Goal: Task Accomplishment & Management: Manage account settings

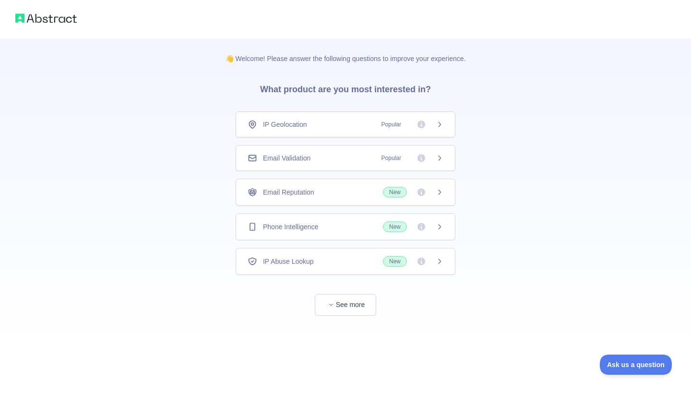
click at [313, 161] on div "Email Validation Popular" at bounding box center [346, 158] width 196 height 10
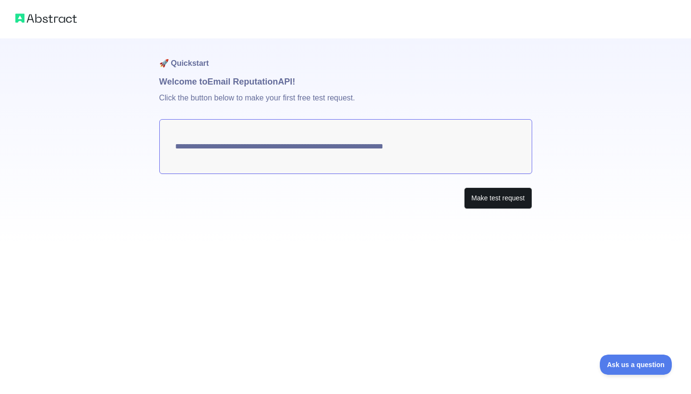
click at [497, 203] on button "Make test request" at bounding box center [498, 198] width 68 height 22
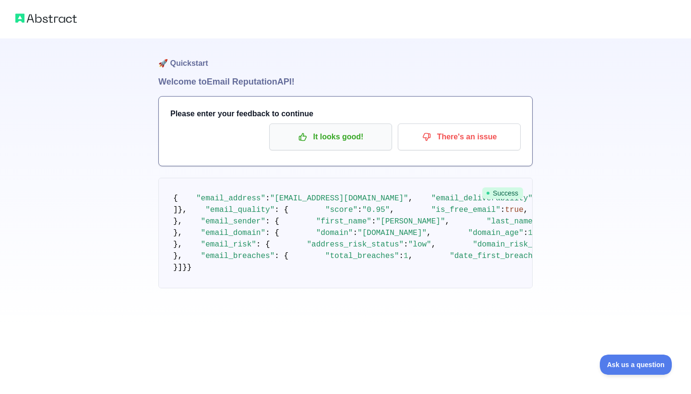
click at [317, 141] on p "It looks good!" at bounding box center [330, 137] width 108 height 16
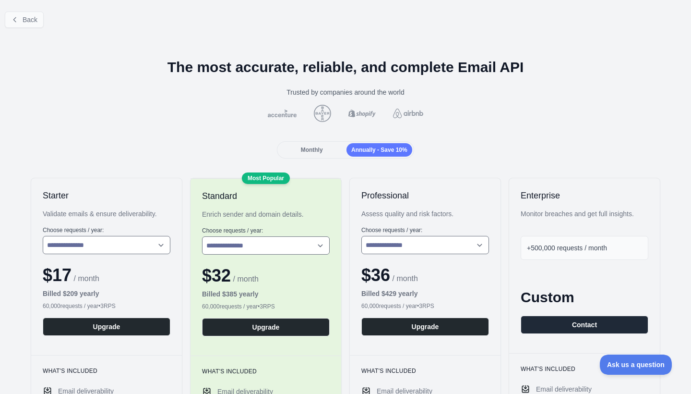
click at [31, 18] on span "Back" at bounding box center [30, 20] width 15 height 8
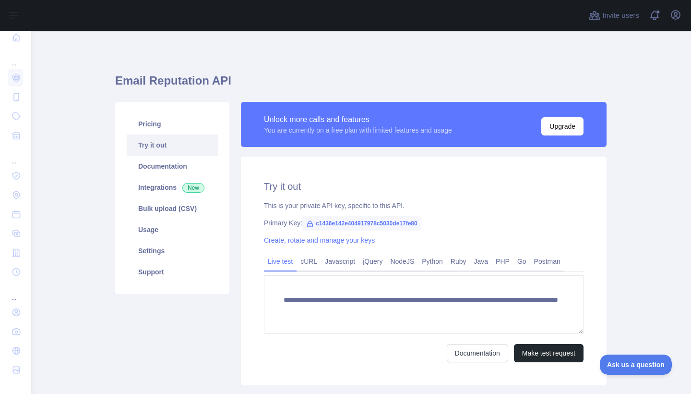
scroll to position [10, 0]
click at [673, 16] on icon "button" at bounding box center [676, 15] width 12 height 12
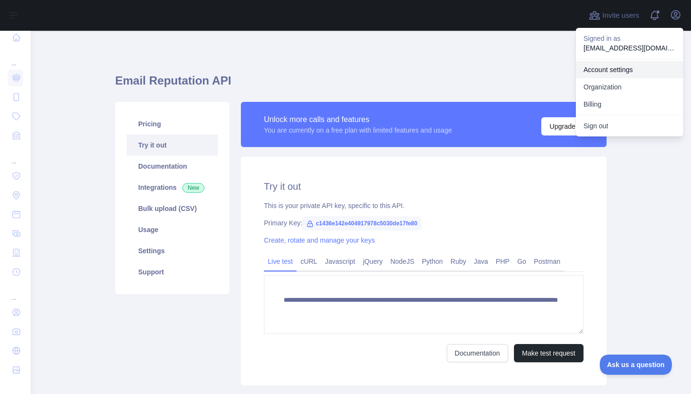
click at [618, 71] on link "Account settings" at bounding box center [630, 69] width 108 height 17
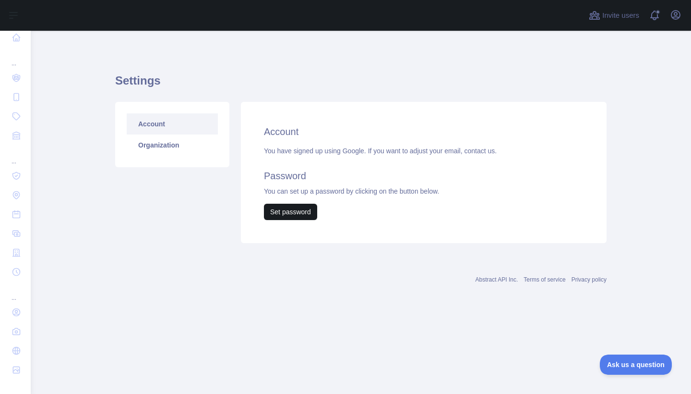
click at [299, 212] on button "Set password" at bounding box center [290, 212] width 53 height 16
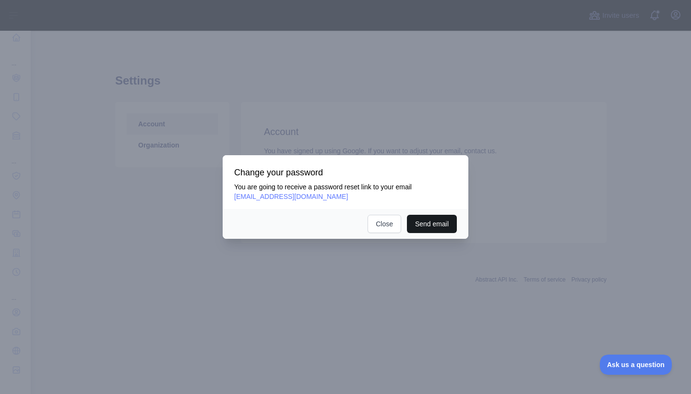
click at [430, 228] on button "Send email" at bounding box center [432, 224] width 50 height 18
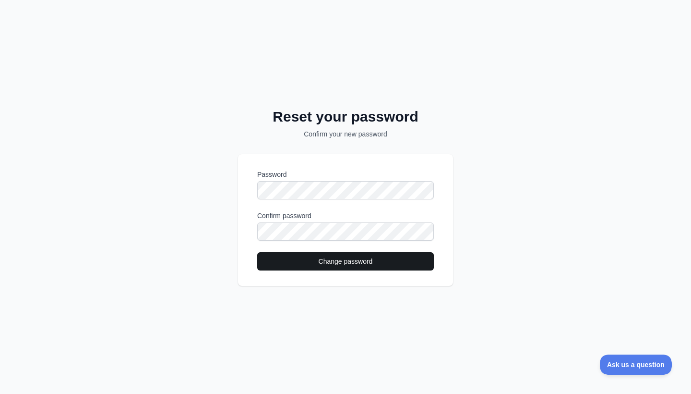
click at [374, 264] on button "Change password" at bounding box center [345, 261] width 177 height 18
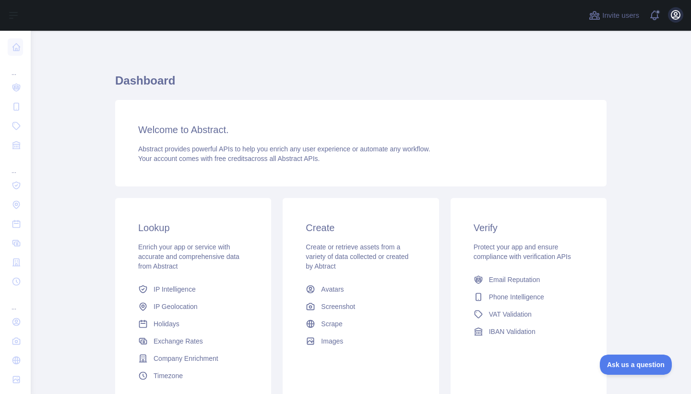
click at [673, 14] on icon "button" at bounding box center [676, 15] width 12 height 12
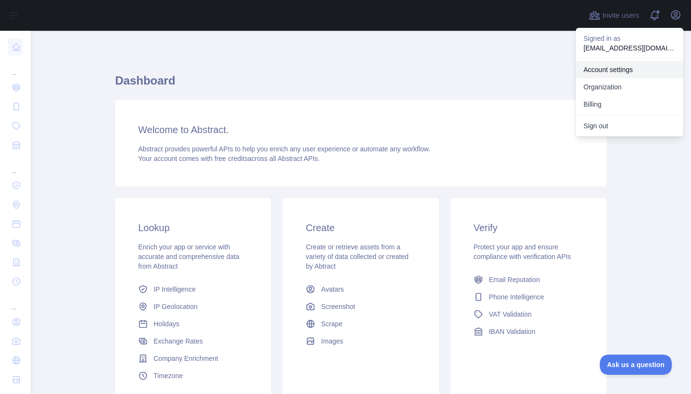
click at [612, 71] on link "Account settings" at bounding box center [630, 69] width 108 height 17
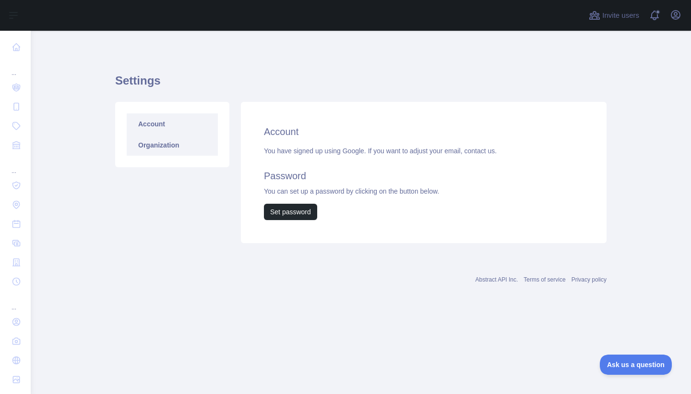
click at [137, 144] on link "Organization" at bounding box center [172, 144] width 91 height 21
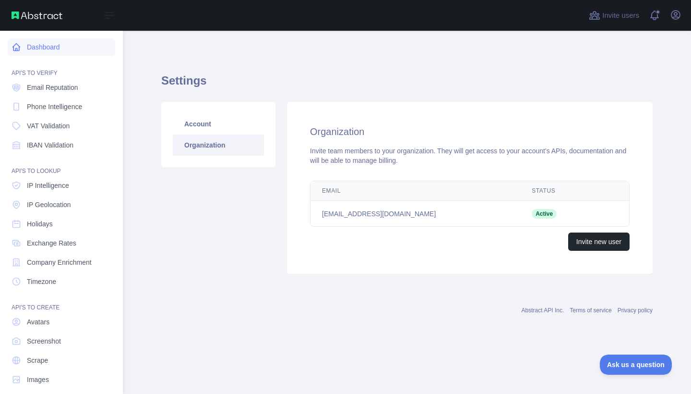
click at [40, 50] on link "Dashboard" at bounding box center [62, 46] width 108 height 17
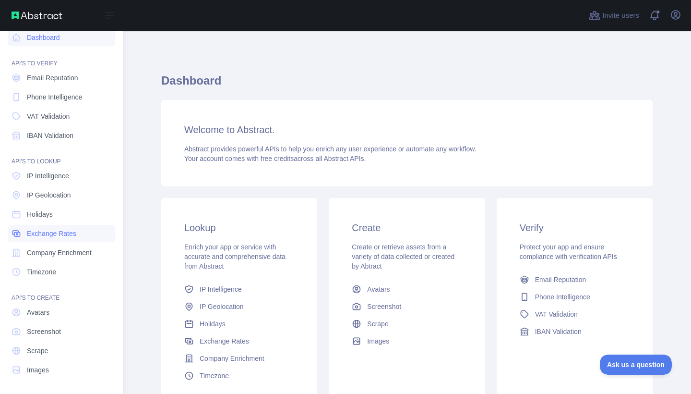
scroll to position [10, 0]
click at [57, 183] on link "IP Intelligence" at bounding box center [62, 175] width 108 height 17
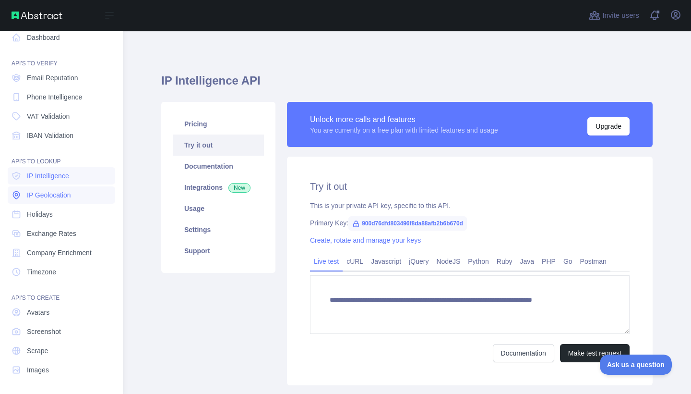
type textarea "**********"
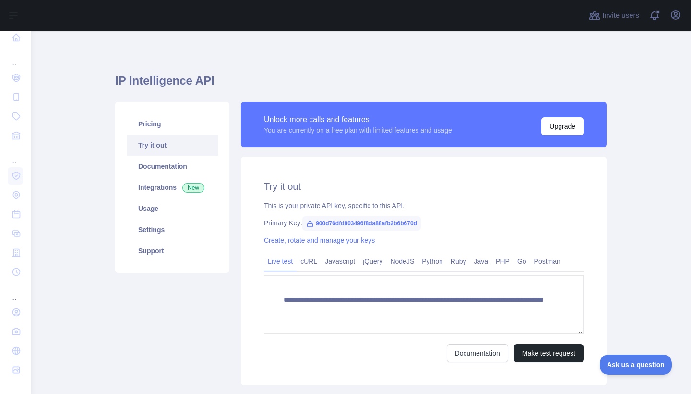
click at [324, 226] on span "900d76dfd803496f8da88afb2b6b670d" at bounding box center [361, 223] width 119 height 14
drag, startPoint x: 316, startPoint y: 224, endPoint x: 440, endPoint y: 226, distance: 123.4
click at [440, 226] on div "Primary Key: 900d76dfd803496f8da88afb2b6b670d" at bounding box center [424, 223] width 320 height 10
copy div "900d76dfd803496f8da88afb2b6b670d"
click at [430, 199] on div "**********" at bounding box center [424, 270] width 366 height 228
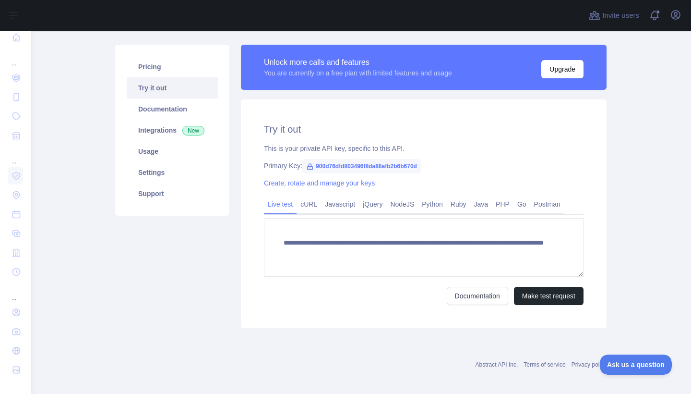
scroll to position [60, 0]
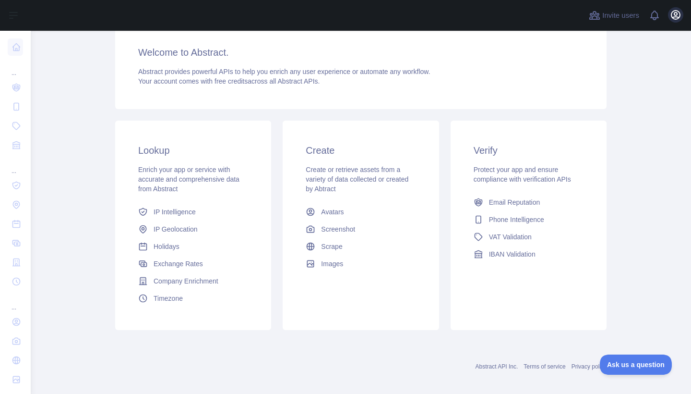
click at [680, 17] on icon "button" at bounding box center [676, 15] width 9 height 9
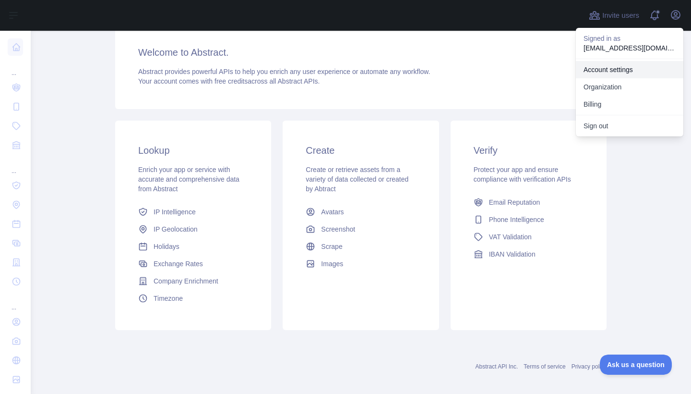
click at [603, 74] on link "Account settings" at bounding box center [630, 69] width 108 height 17
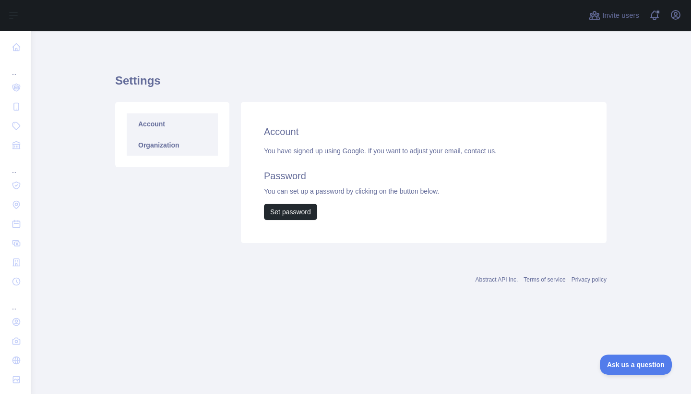
click at [184, 146] on link "Organization" at bounding box center [172, 144] width 91 height 21
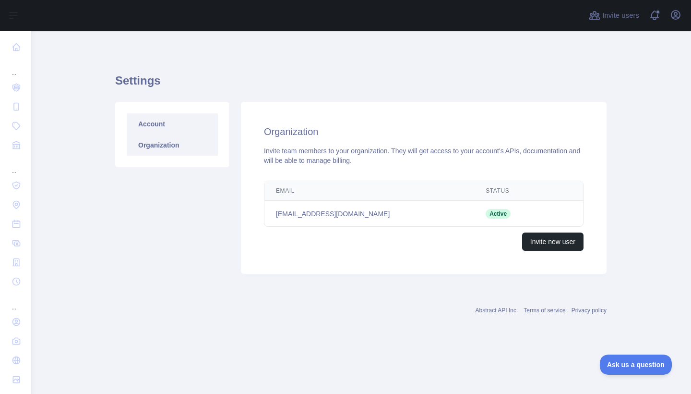
click at [192, 129] on link "Account" at bounding box center [172, 123] width 91 height 21
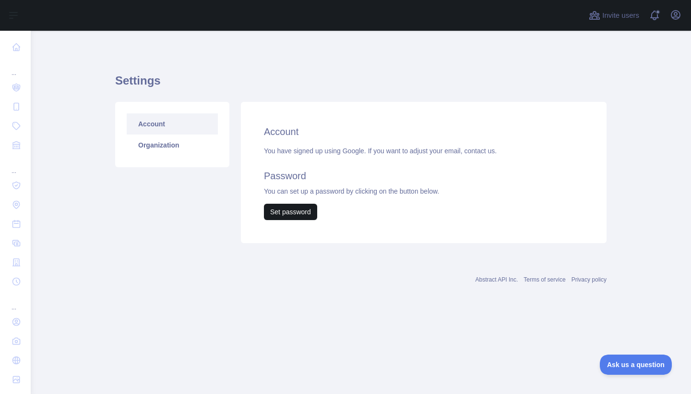
click at [289, 207] on button "Set password" at bounding box center [290, 212] width 53 height 16
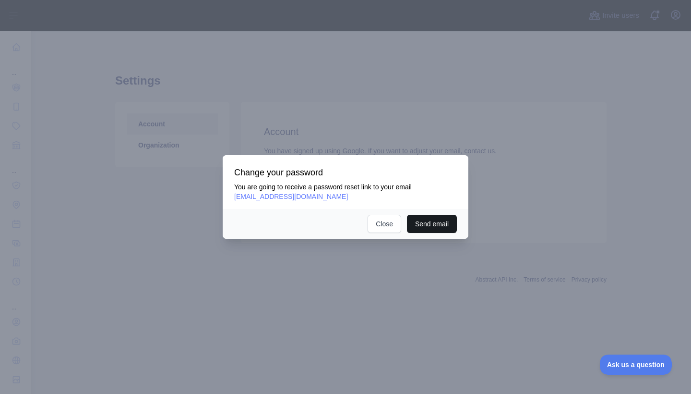
click at [439, 225] on button "Send email" at bounding box center [432, 224] width 50 height 18
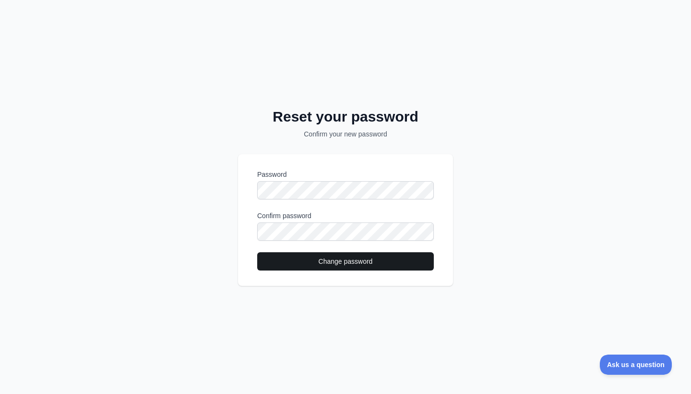
click at [319, 259] on button "Change password" at bounding box center [345, 261] width 177 height 18
